Goal: Task Accomplishment & Management: Understand process/instructions

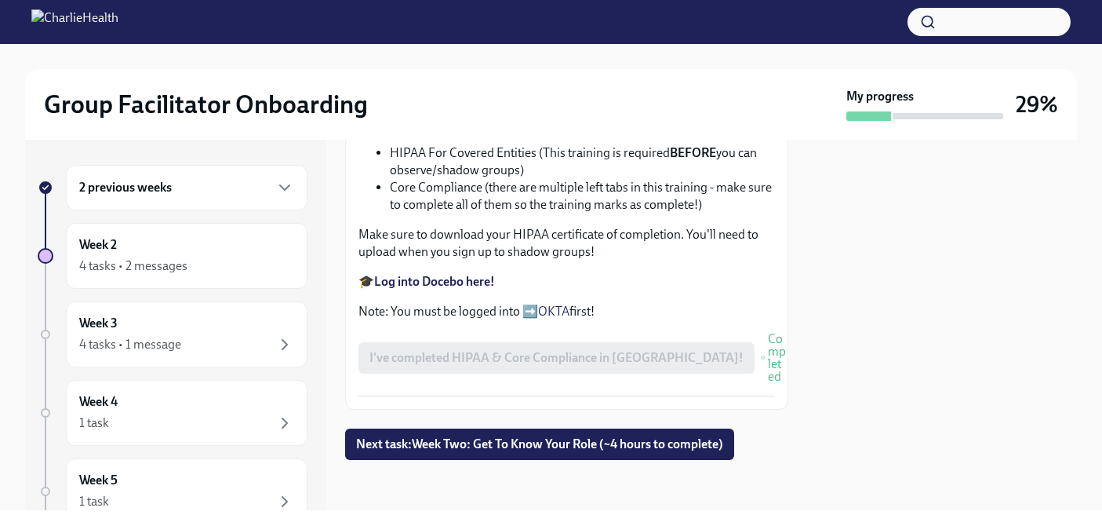
scroll to position [992, 0]
click at [503, 439] on span "Next task : Week Two: Get To Know Your Role (~4 hours to complete)" at bounding box center [539, 444] width 367 height 16
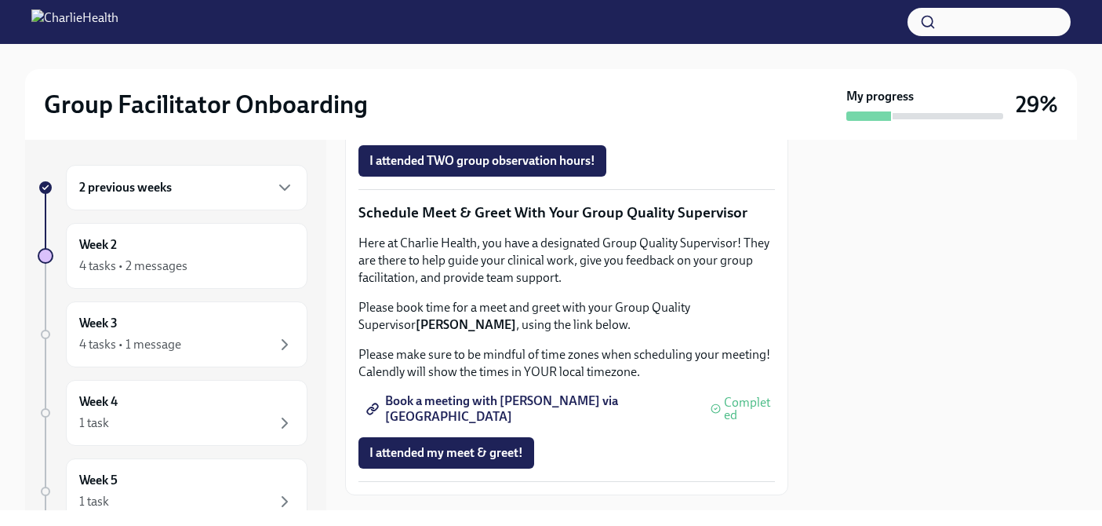
scroll to position [1295, 0]
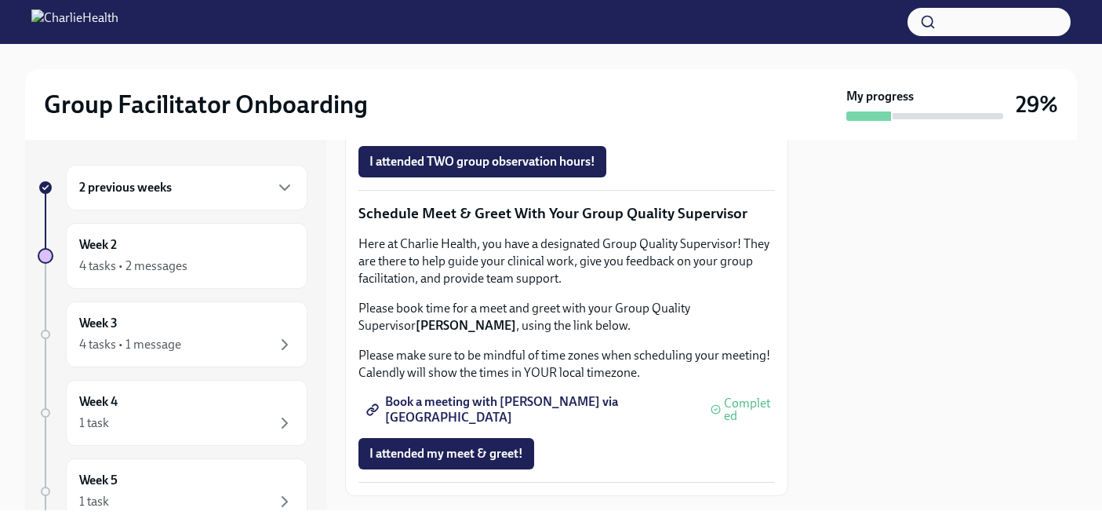
click at [532, 104] on span "Complete this form to schedule your integrative observations" at bounding box center [544, 96] width 348 height 16
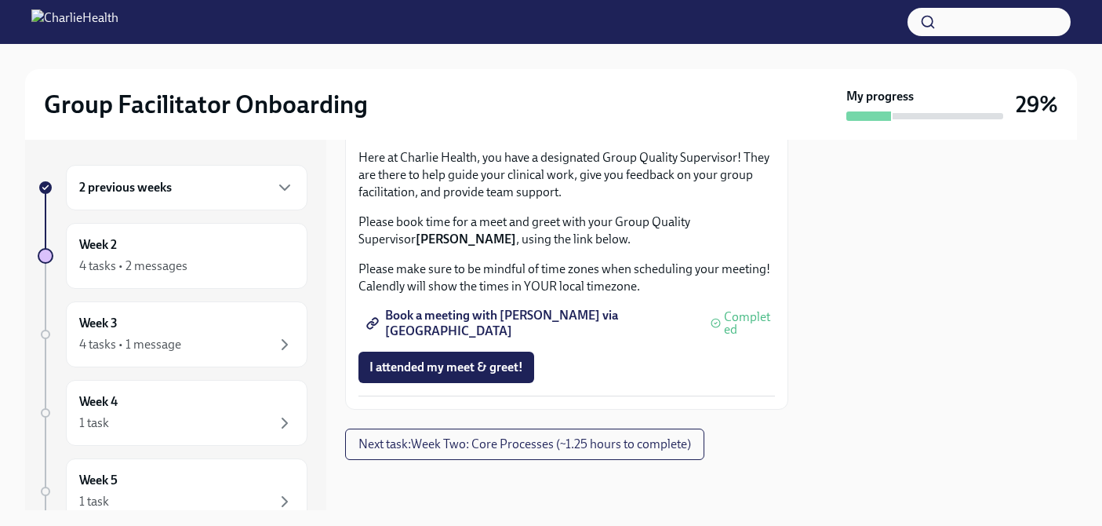
scroll to position [1673, 0]
click at [545, 443] on span "Next task : Week Two: Core Processes (~1.25 hours to complete)" at bounding box center [525, 444] width 333 height 16
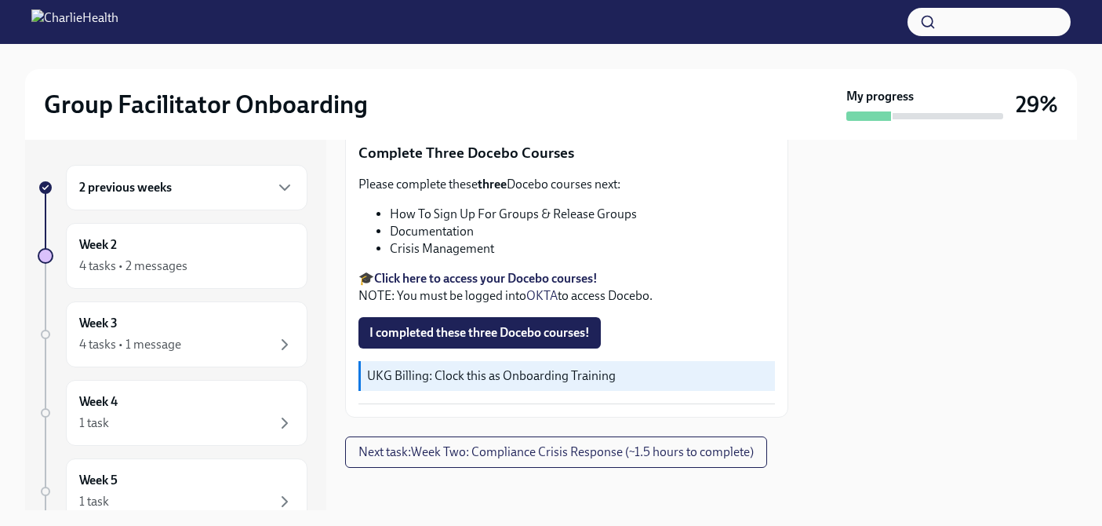
scroll to position [592, 0]
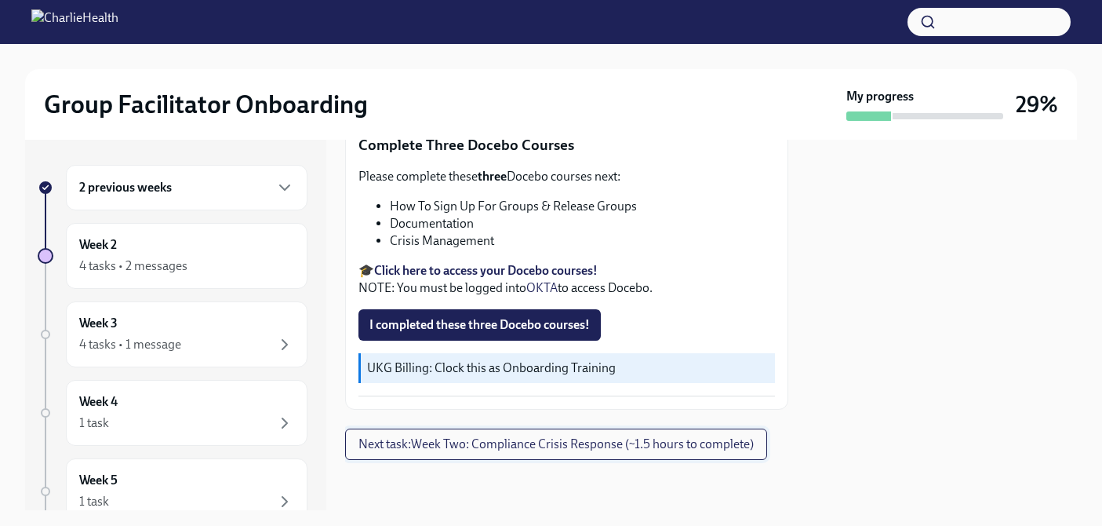
click at [581, 443] on span "Next task : Week Two: Compliance Crisis Response (~1.5 hours to complete)" at bounding box center [556, 444] width 395 height 16
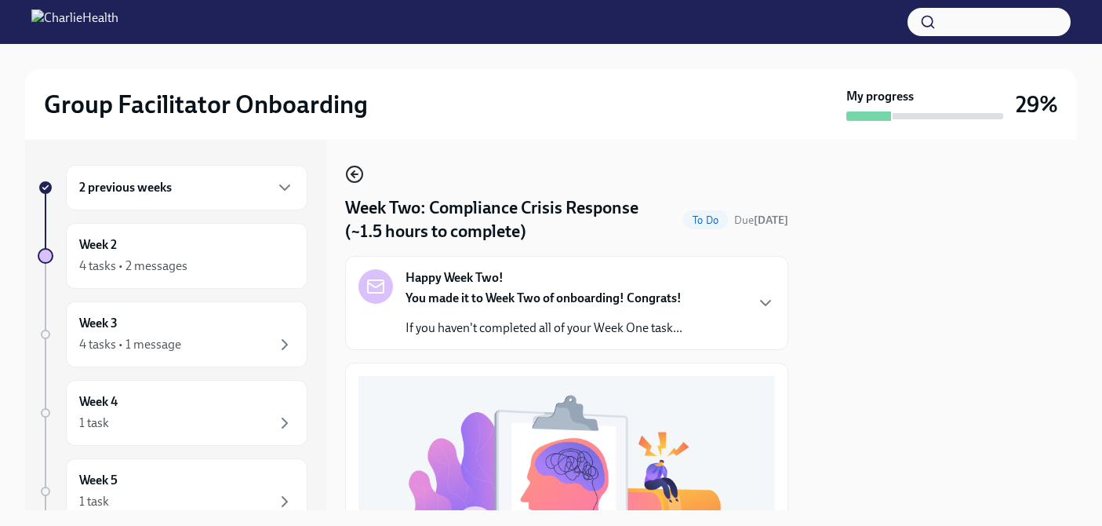
click at [353, 176] on icon "button" at bounding box center [352, 174] width 3 height 6
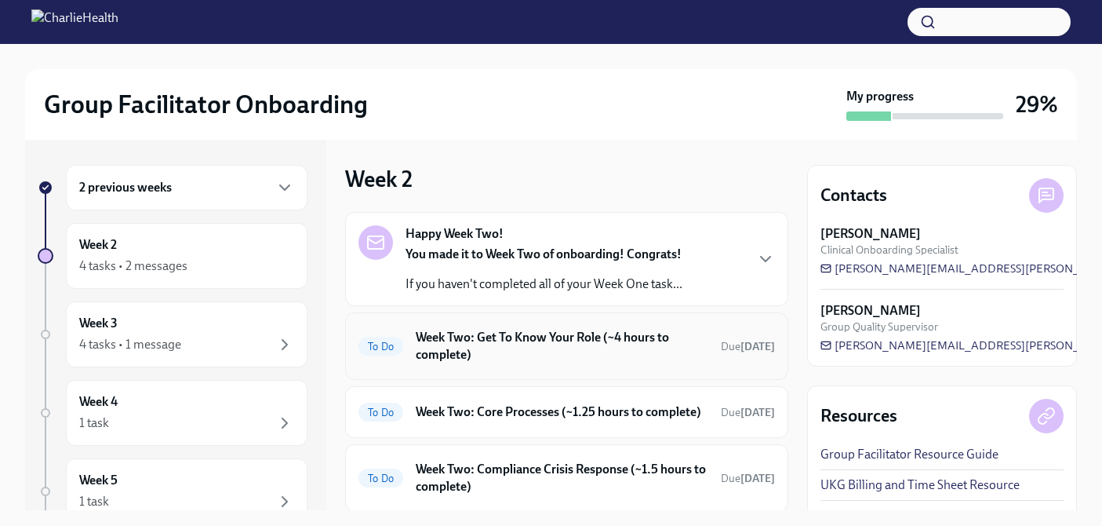
click at [532, 352] on h6 "Week Two: Get To Know Your Role (~4 hours to complete)" at bounding box center [562, 346] width 293 height 35
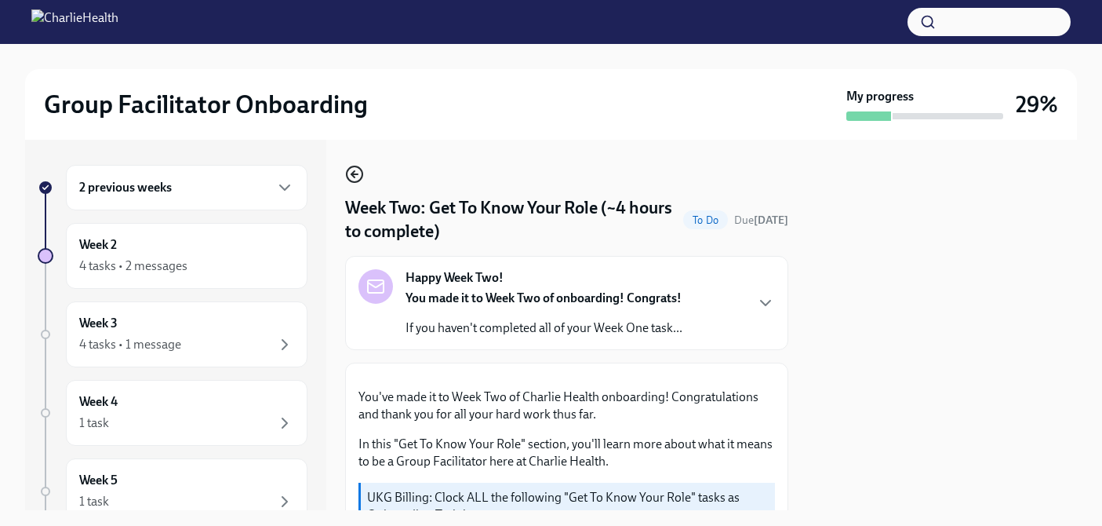
click at [355, 173] on icon "button" at bounding box center [354, 174] width 19 height 19
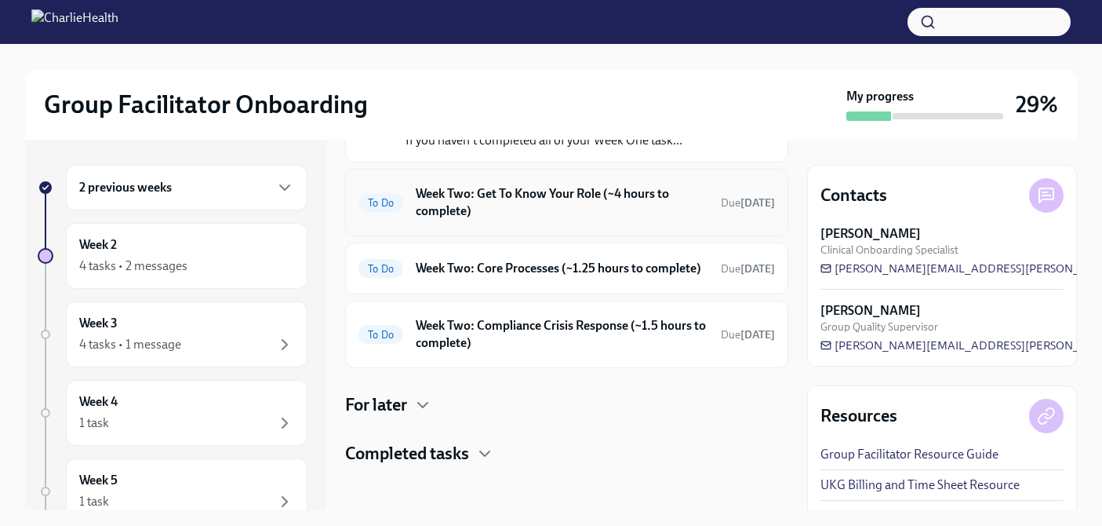
scroll to position [145, 0]
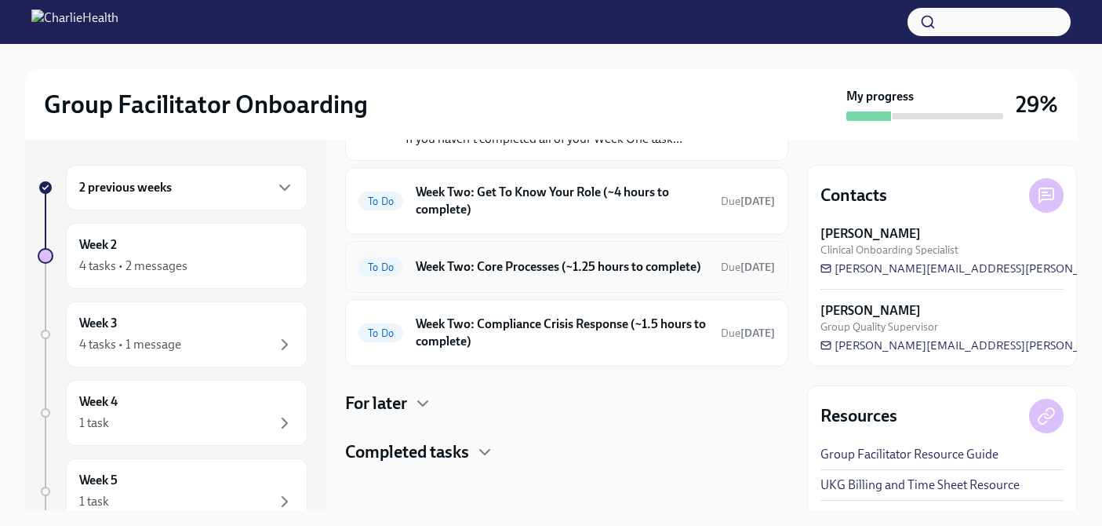
click at [541, 275] on h6 "Week Two: Core Processes (~1.25 hours to complete)" at bounding box center [562, 266] width 293 height 17
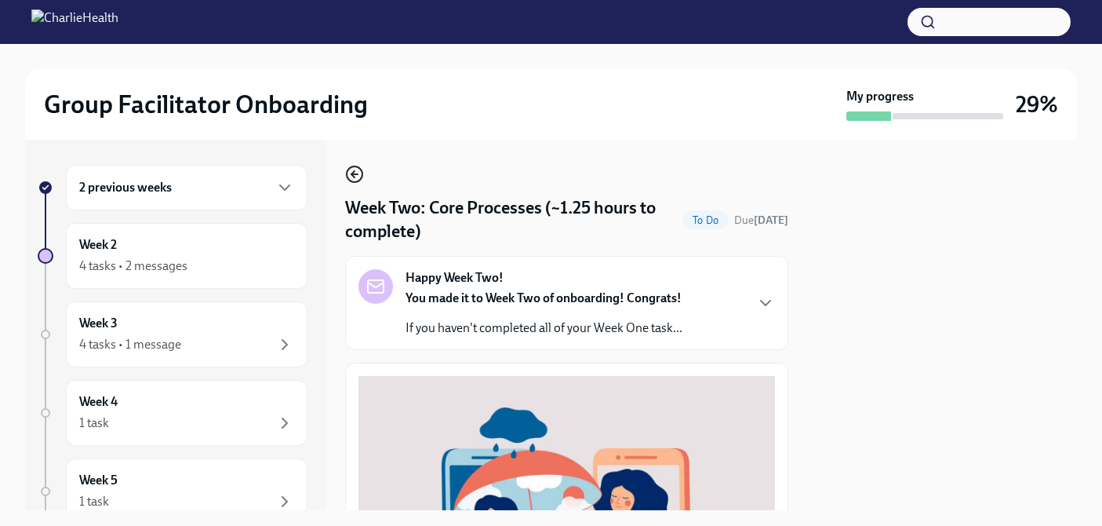
click at [351, 177] on icon "button" at bounding box center [354, 174] width 19 height 19
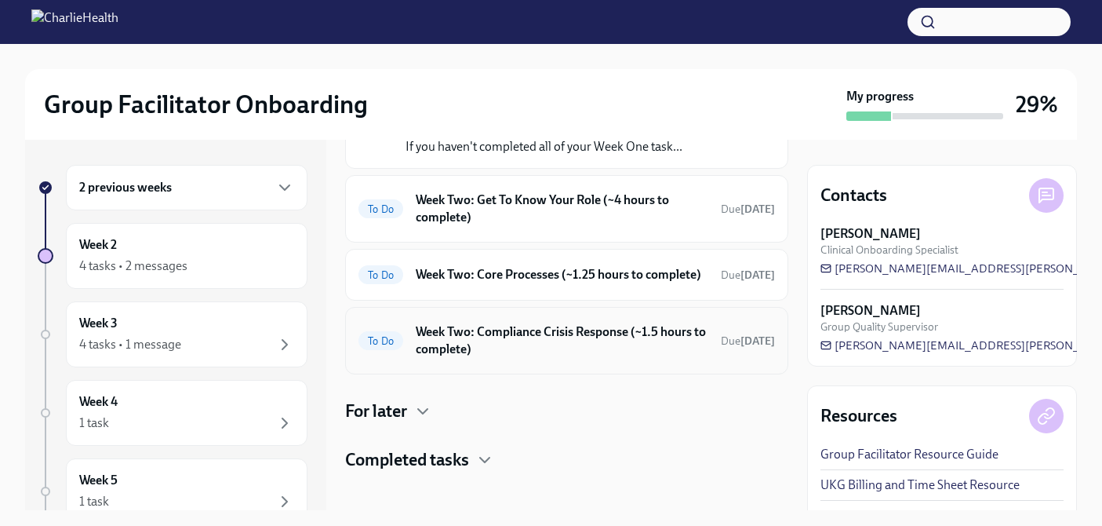
scroll to position [138, 0]
click at [551, 357] on h6 "Week Two: Compliance Crisis Response (~1.5 hours to complete)" at bounding box center [562, 339] width 293 height 35
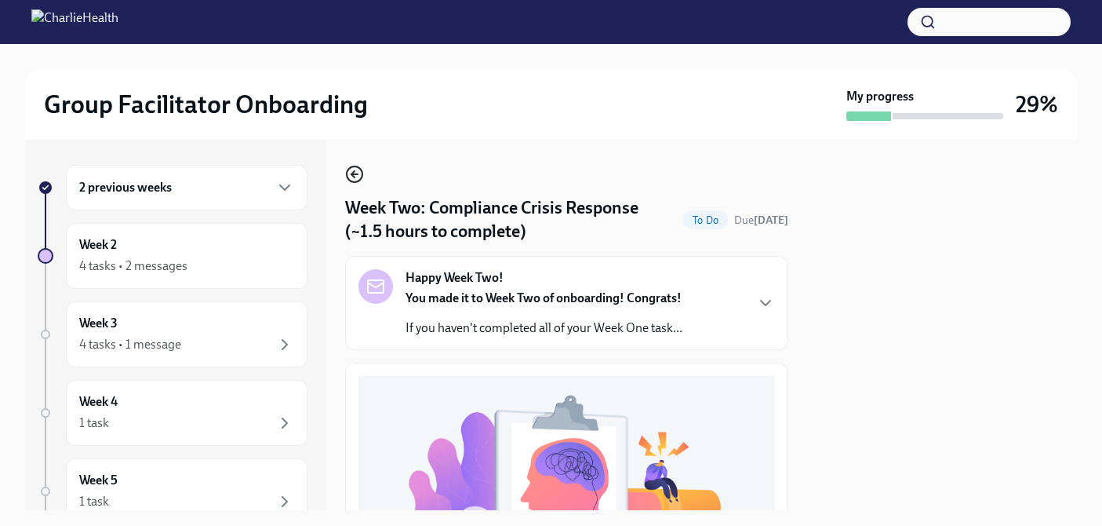
click at [352, 175] on icon "button" at bounding box center [352, 174] width 3 height 6
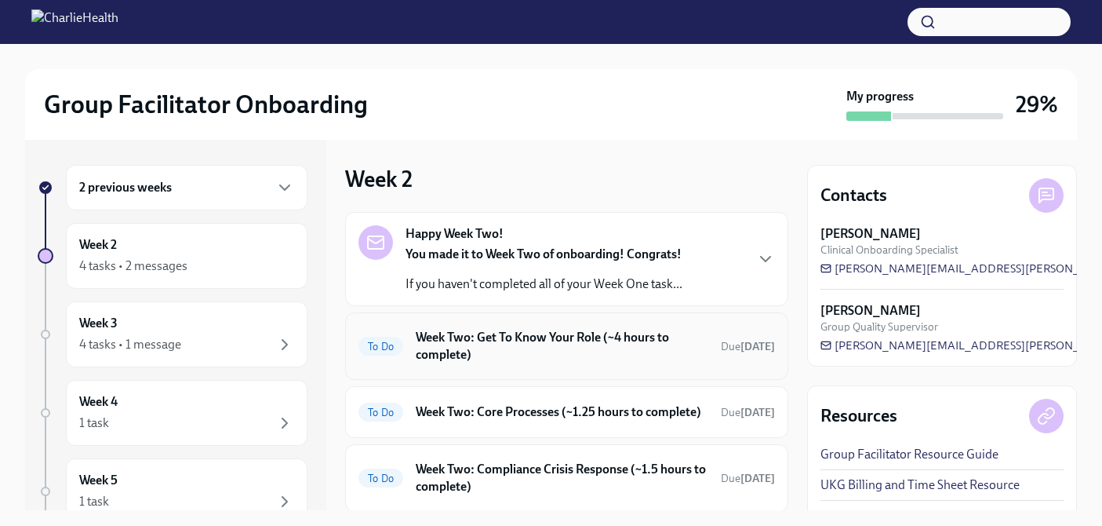
click at [632, 333] on h6 "Week Two: Get To Know Your Role (~4 hours to complete)" at bounding box center [562, 346] width 293 height 35
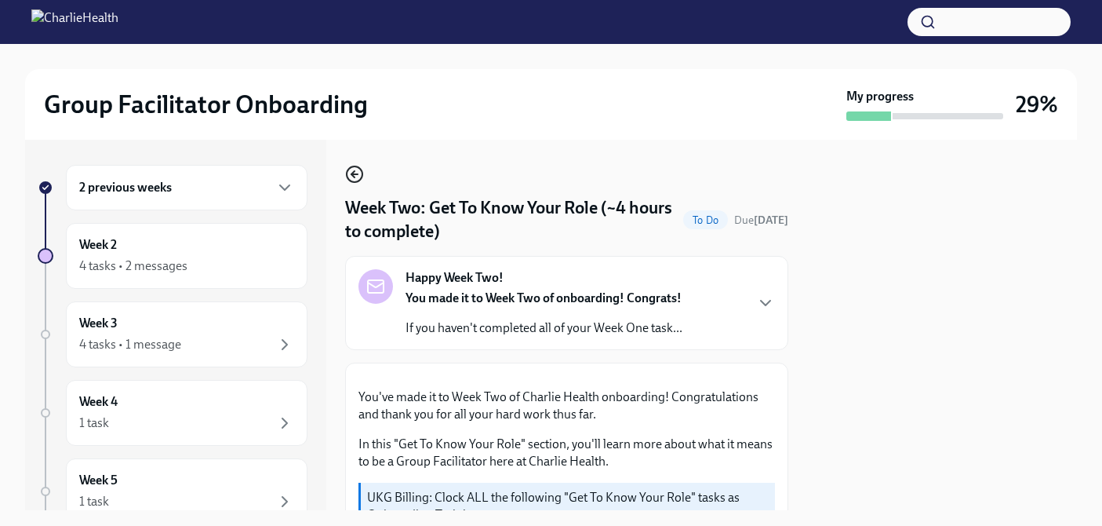
click at [361, 174] on icon "button" at bounding box center [354, 174] width 19 height 19
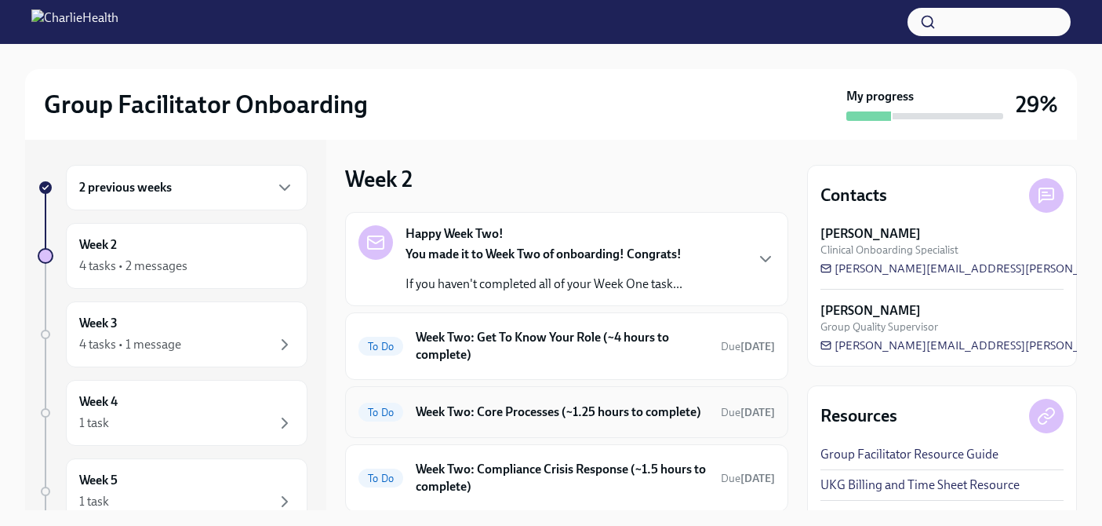
click at [534, 421] on h6 "Week Two: Core Processes (~1.25 hours to complete)" at bounding box center [562, 411] width 293 height 17
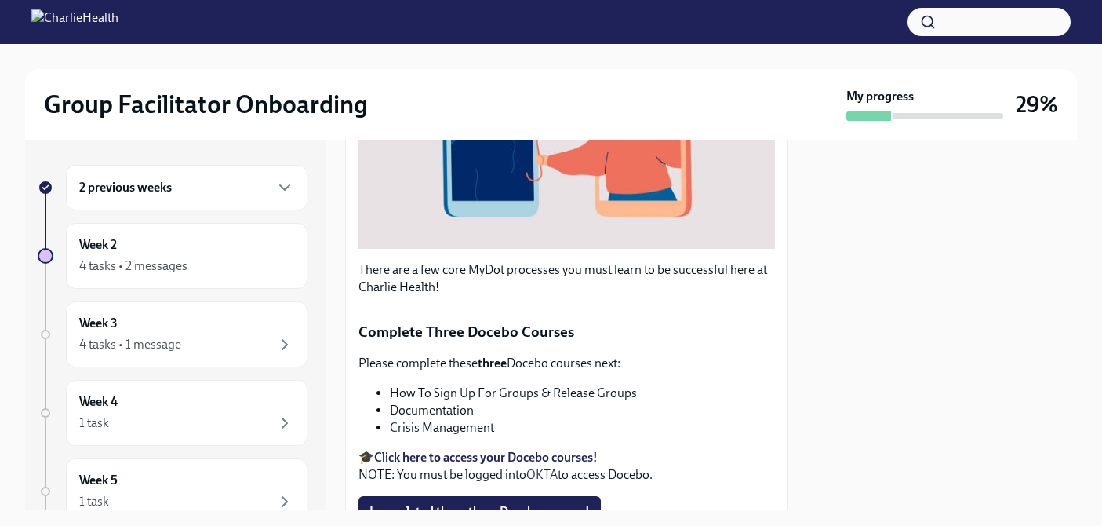
scroll to position [463, 0]
